Goal: Transaction & Acquisition: Purchase product/service

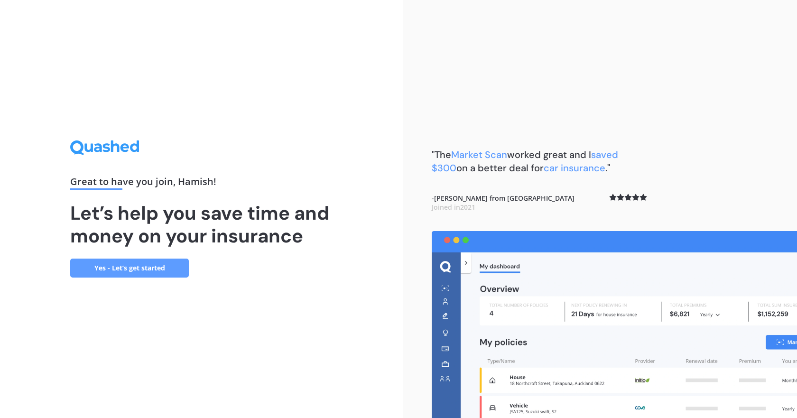
click at [121, 267] on link "Yes - Let’s get started" at bounding box center [129, 268] width 119 height 19
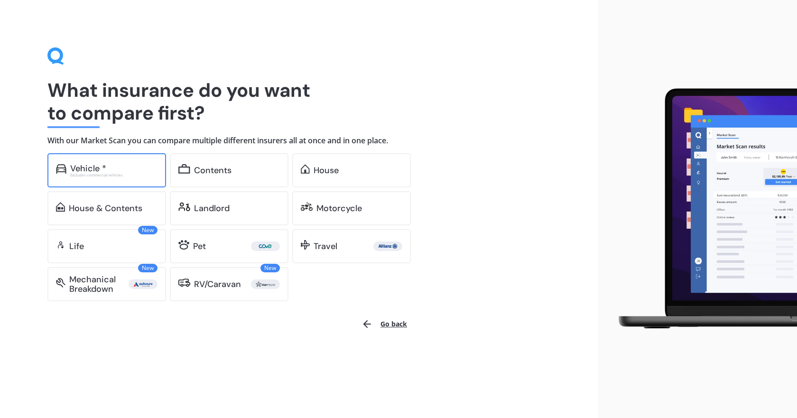
click at [117, 165] on div "Vehicle *" at bounding box center [113, 168] width 87 height 9
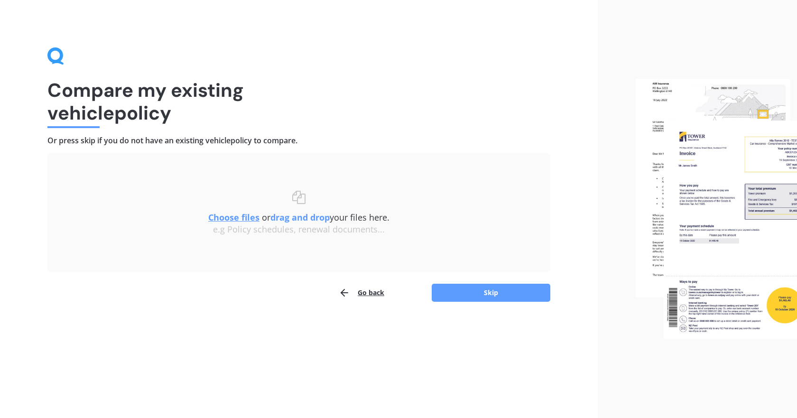
click at [369, 291] on button "Go back" at bounding box center [362, 292] width 46 height 19
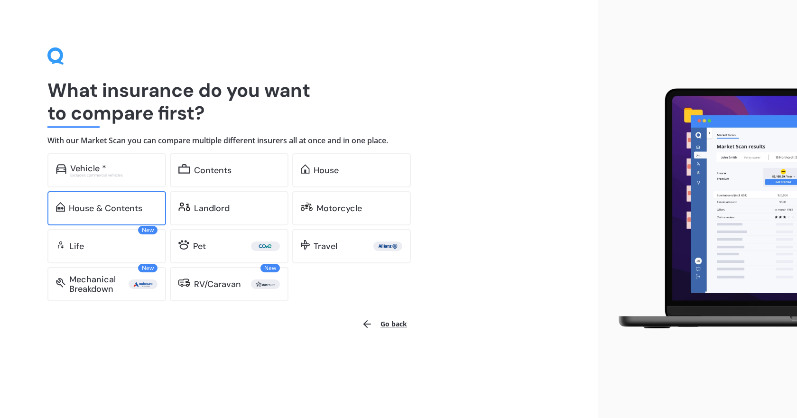
click at [116, 206] on div "House & Contents" at bounding box center [106, 208] width 74 height 9
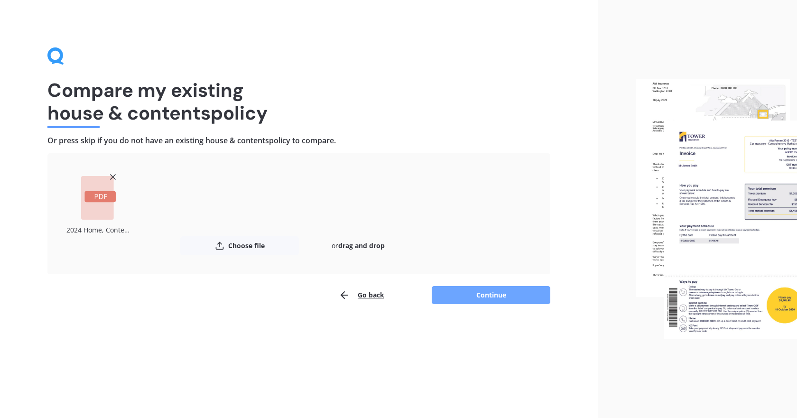
click at [482, 291] on button "Continue" at bounding box center [491, 295] width 119 height 18
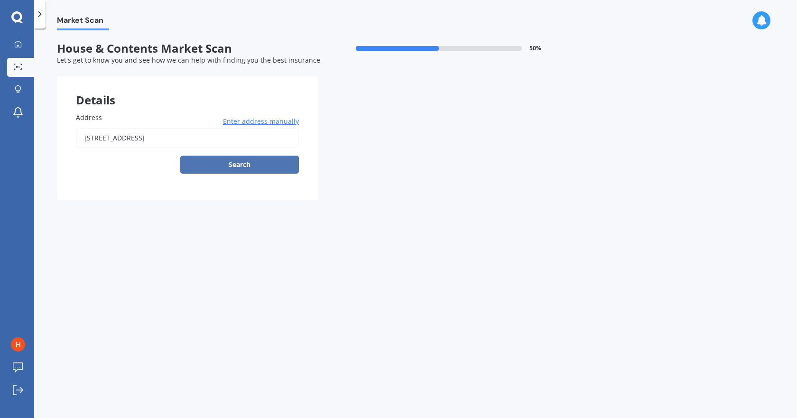
click at [244, 165] on button "Search" at bounding box center [239, 165] width 119 height 18
type input "[STREET_ADDRESS]"
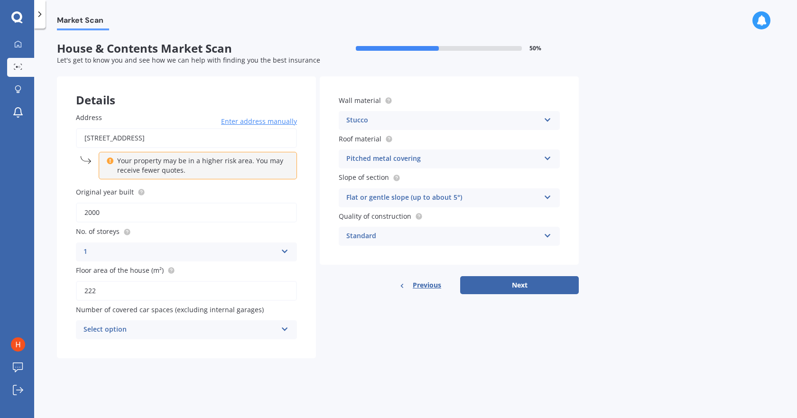
click at [317, 166] on div "Details Address [STREET_ADDRESS] Enter address manually Your property may be in…" at bounding box center [318, 217] width 522 height 282
click at [131, 213] on input "2000" at bounding box center [186, 213] width 221 height 20
type input "2004"
click at [215, 327] on div "Select option" at bounding box center [180, 329] width 194 height 11
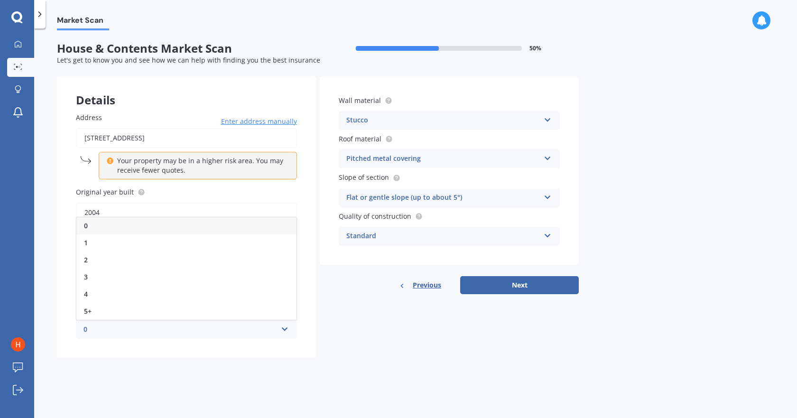
click at [97, 228] on div "0" at bounding box center [186, 225] width 220 height 17
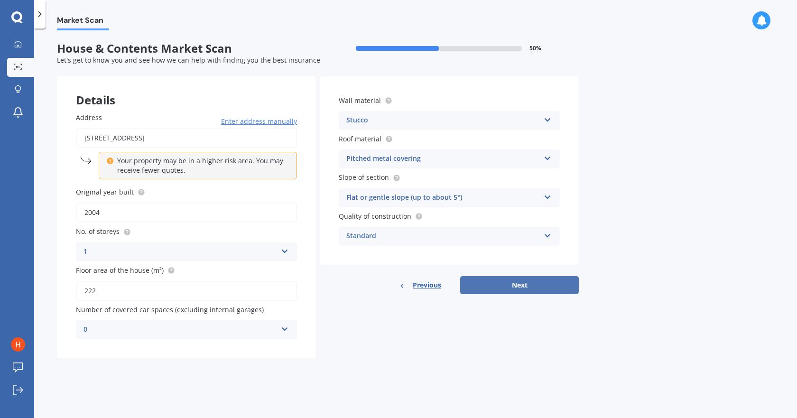
click at [509, 281] on button "Next" at bounding box center [519, 285] width 119 height 18
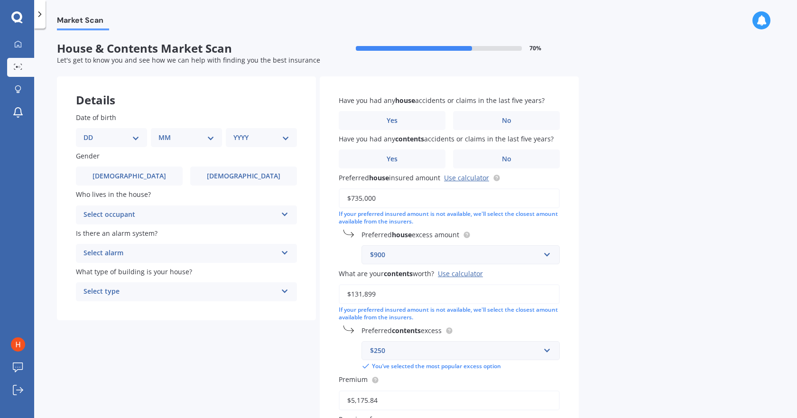
click at [130, 140] on select "DD 01 02 03 04 05 06 07 08 09 10 11 12 13 14 15 16 17 18 19 20 21 22 23 24 25 2…" at bounding box center [111, 137] width 56 height 10
select select "01"
click at [91, 132] on select "DD 01 02 03 04 05 06 07 08 09 10 11 12 13 14 15 16 17 18 19 20 21 22 23 24 25 2…" at bounding box center [111, 137] width 56 height 10
click at [194, 138] on select "MM 01 02 03 04 05 06 07 08 09 10 11 12" at bounding box center [188, 137] width 52 height 10
select select "04"
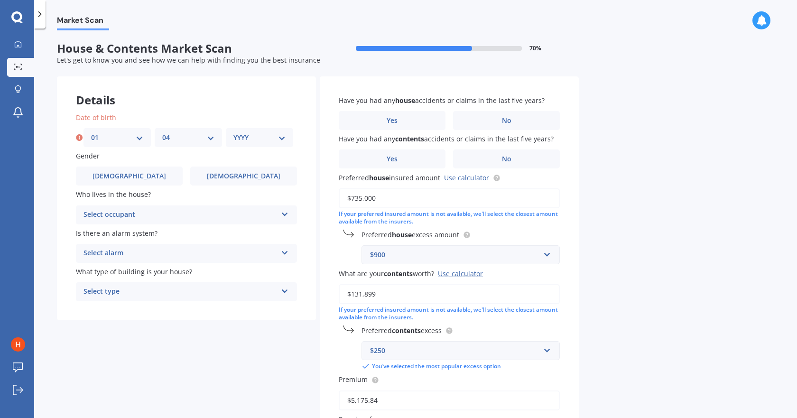
click at [162, 132] on select "MM 01 02 03 04 05 06 07 08 09 10 11 12" at bounding box center [188, 137] width 52 height 10
click at [252, 134] on select "YYYY 2009 2008 2007 2006 2005 2004 2003 2002 2001 2000 1999 1998 1997 1996 1995…" at bounding box center [259, 137] width 52 height 10
select select "1985"
click at [233, 132] on select "YYYY 2009 2008 2007 2006 2005 2004 2003 2002 2001 2000 1999 1998 1997 1996 1995…" at bounding box center [259, 137] width 52 height 10
click at [129, 173] on span "[DEMOGRAPHIC_DATA]" at bounding box center [129, 176] width 75 height 8
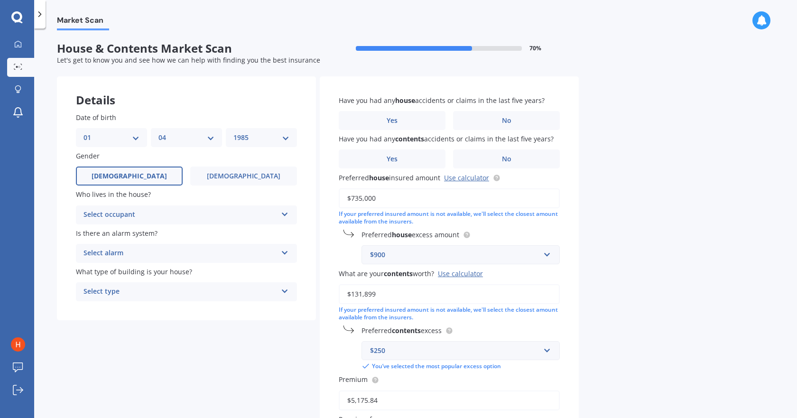
click at [0, 0] on input "[DEMOGRAPHIC_DATA]" at bounding box center [0, 0] width 0 height 0
click at [133, 217] on div "Select occupant" at bounding box center [180, 214] width 194 height 11
click at [131, 234] on div "Owner" at bounding box center [186, 233] width 220 height 17
click at [139, 250] on div "Select alarm" at bounding box center [180, 253] width 194 height 11
click at [122, 287] on span "Yes, not monitored" at bounding box center [115, 288] width 63 height 9
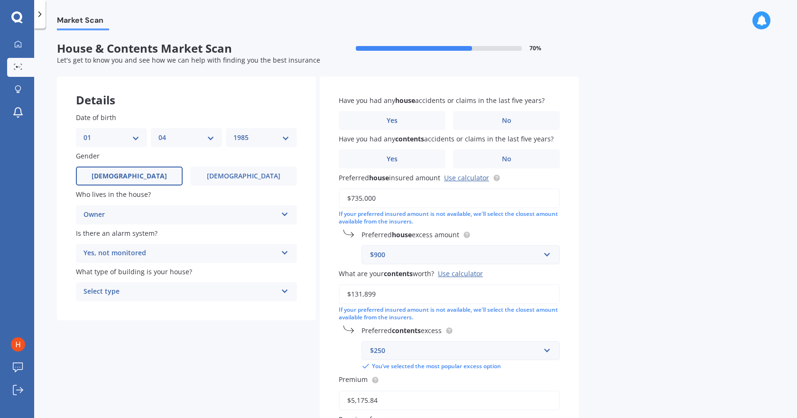
click at [136, 291] on div "Select type" at bounding box center [180, 291] width 194 height 11
click at [135, 310] on div "Freestanding" at bounding box center [186, 310] width 220 height 17
click at [478, 118] on label "No" at bounding box center [506, 120] width 107 height 19
click at [0, 0] on input "No" at bounding box center [0, 0] width 0 height 0
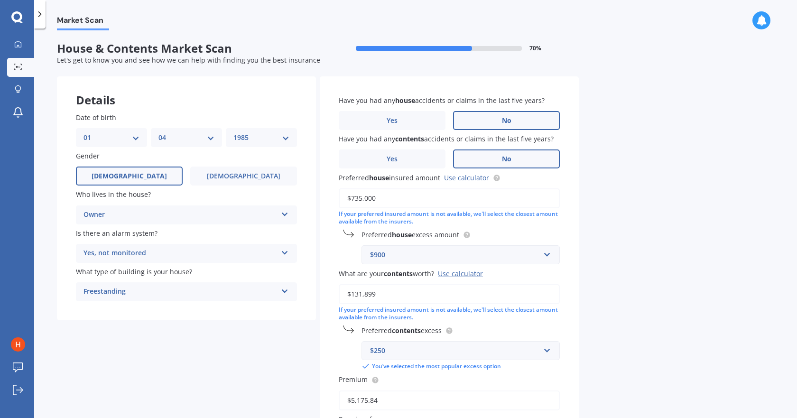
click at [485, 156] on label "No" at bounding box center [506, 158] width 107 height 19
click at [0, 0] on input "No" at bounding box center [0, 0] width 0 height 0
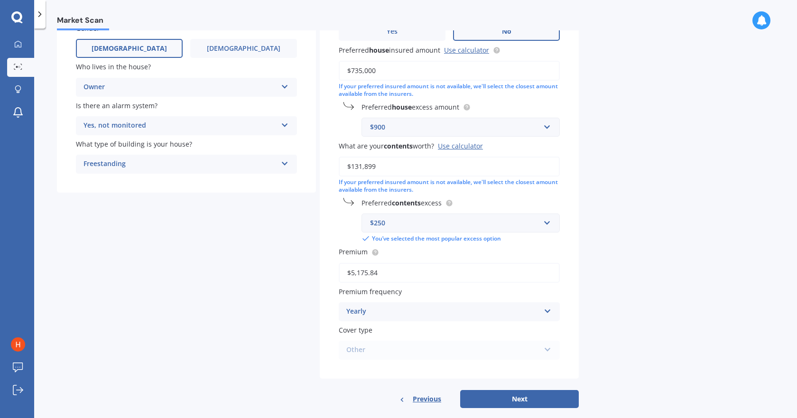
scroll to position [142, 0]
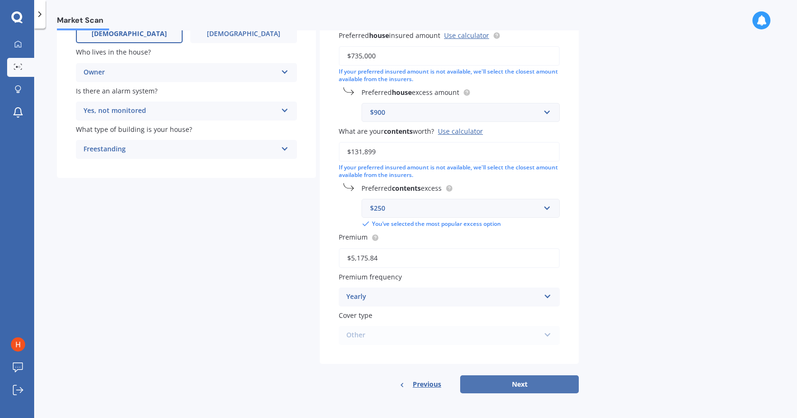
click at [496, 381] on button "Next" at bounding box center [519, 384] width 119 height 18
select select "01"
select select "04"
select select "1985"
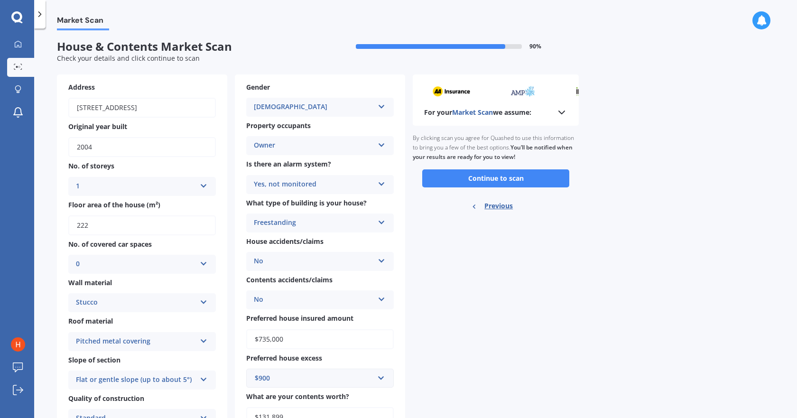
scroll to position [0, 0]
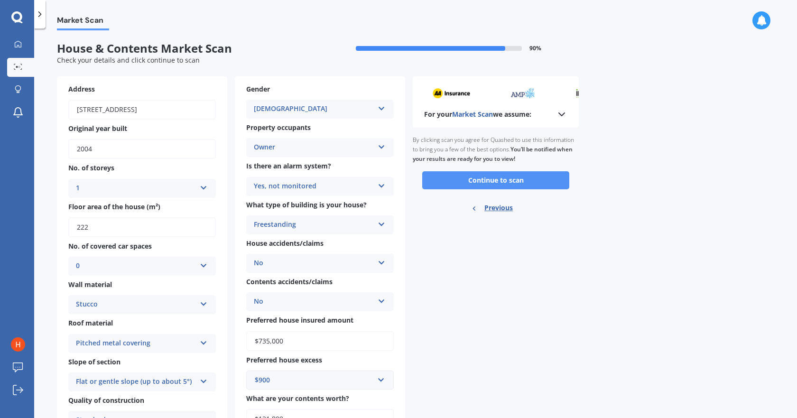
click at [503, 180] on button "Continue to scan" at bounding box center [495, 180] width 147 height 18
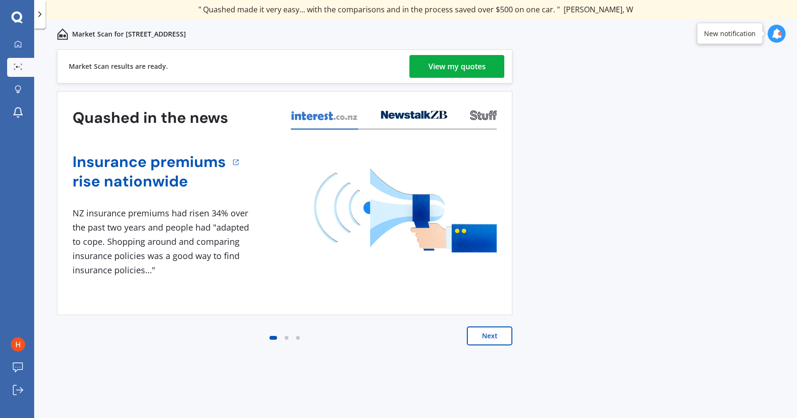
click at [460, 68] on div "View my quotes" at bounding box center [456, 66] width 57 height 23
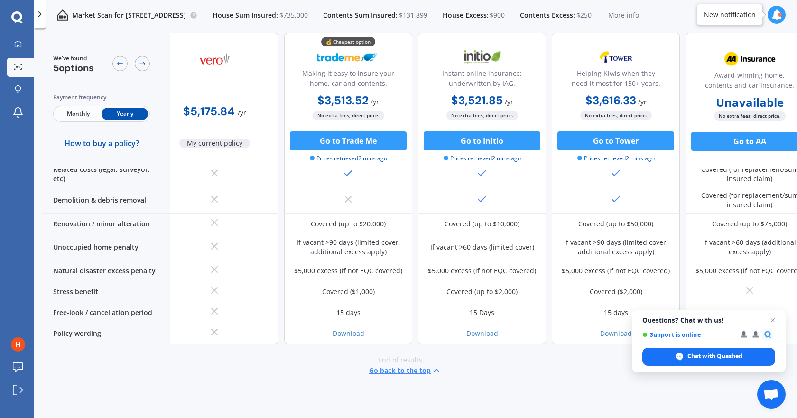
scroll to position [433, 0]
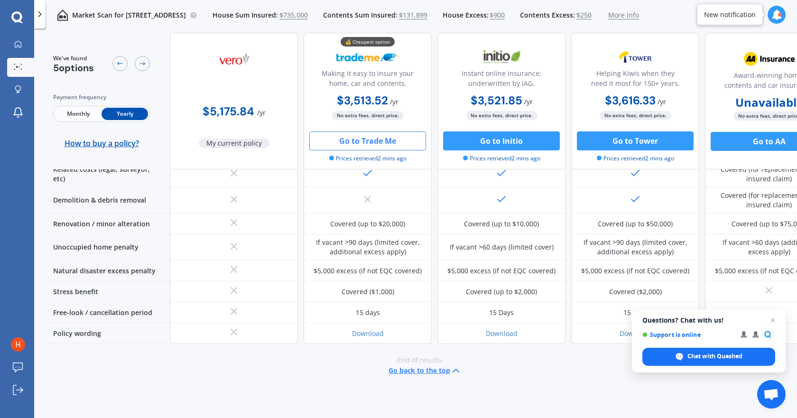
click at [350, 139] on button "Go to Trade Me" at bounding box center [367, 140] width 117 height 19
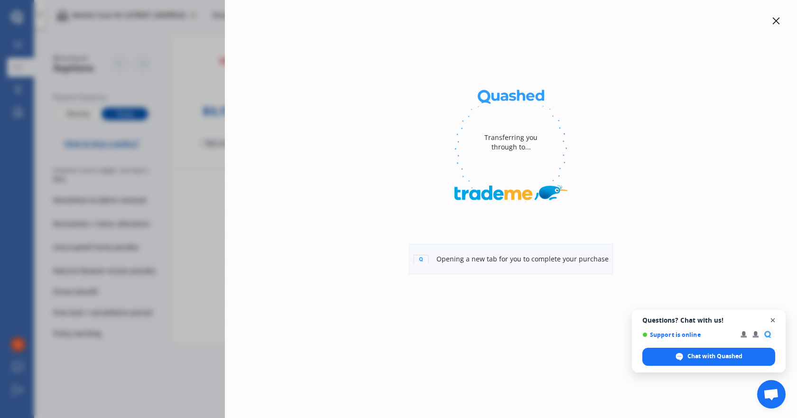
click at [772, 320] on span "Close chat" at bounding box center [773, 321] width 12 height 12
